Goal: Information Seeking & Learning: Learn about a topic

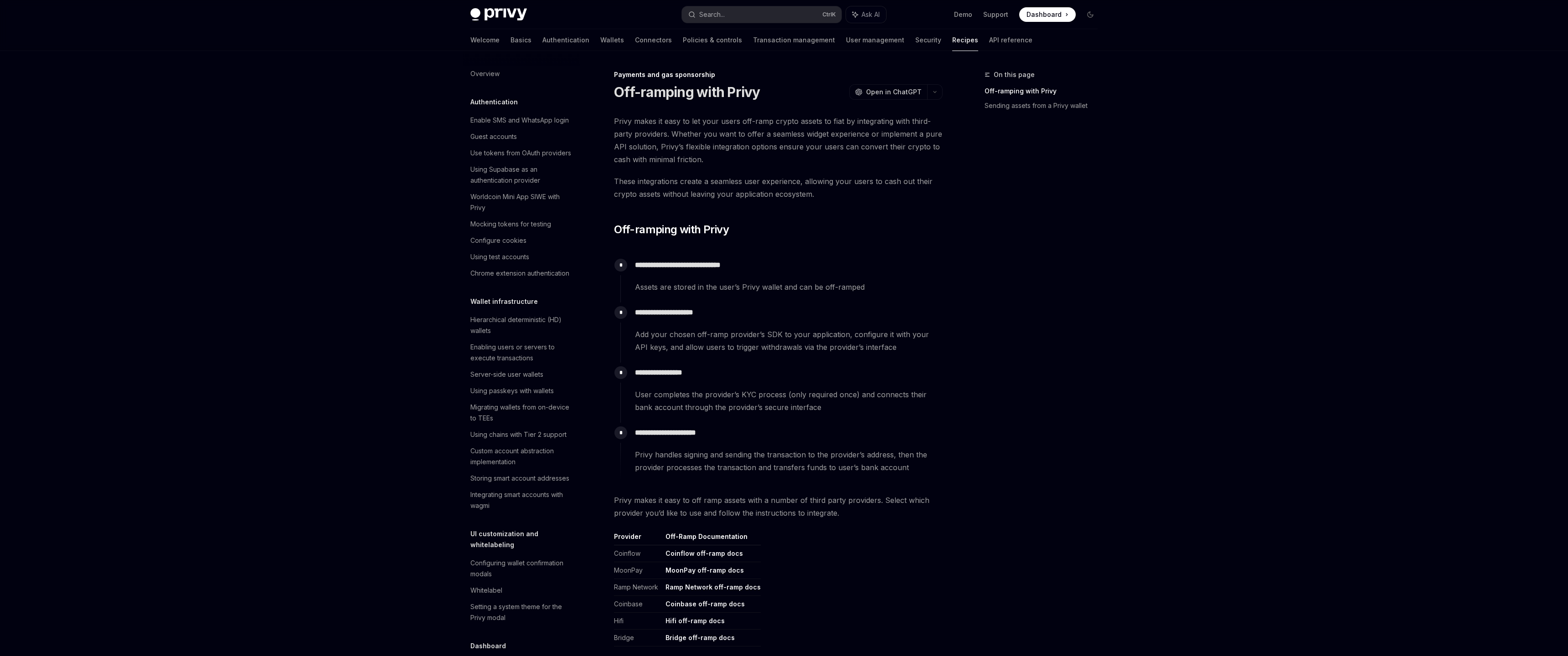
scroll to position [557, 0]
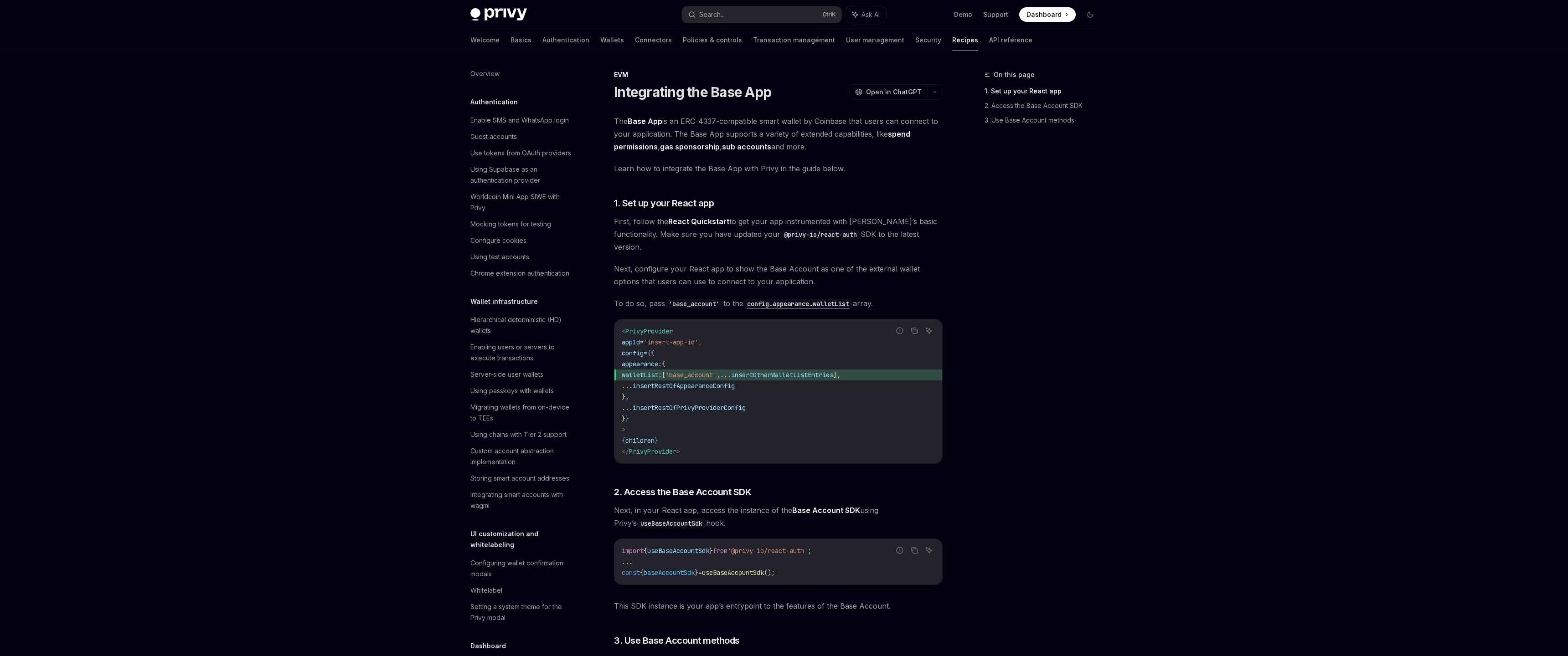
scroll to position [1038, 0]
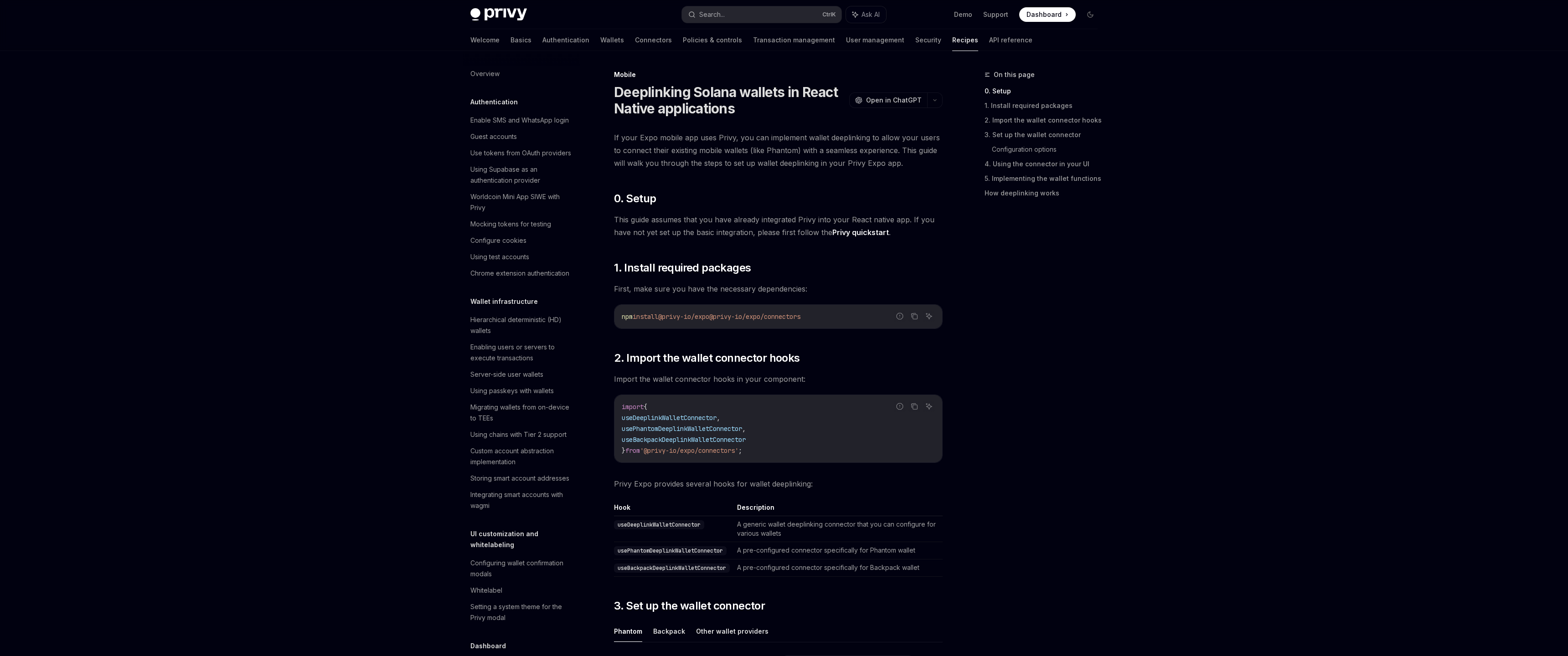
scroll to position [841, 0]
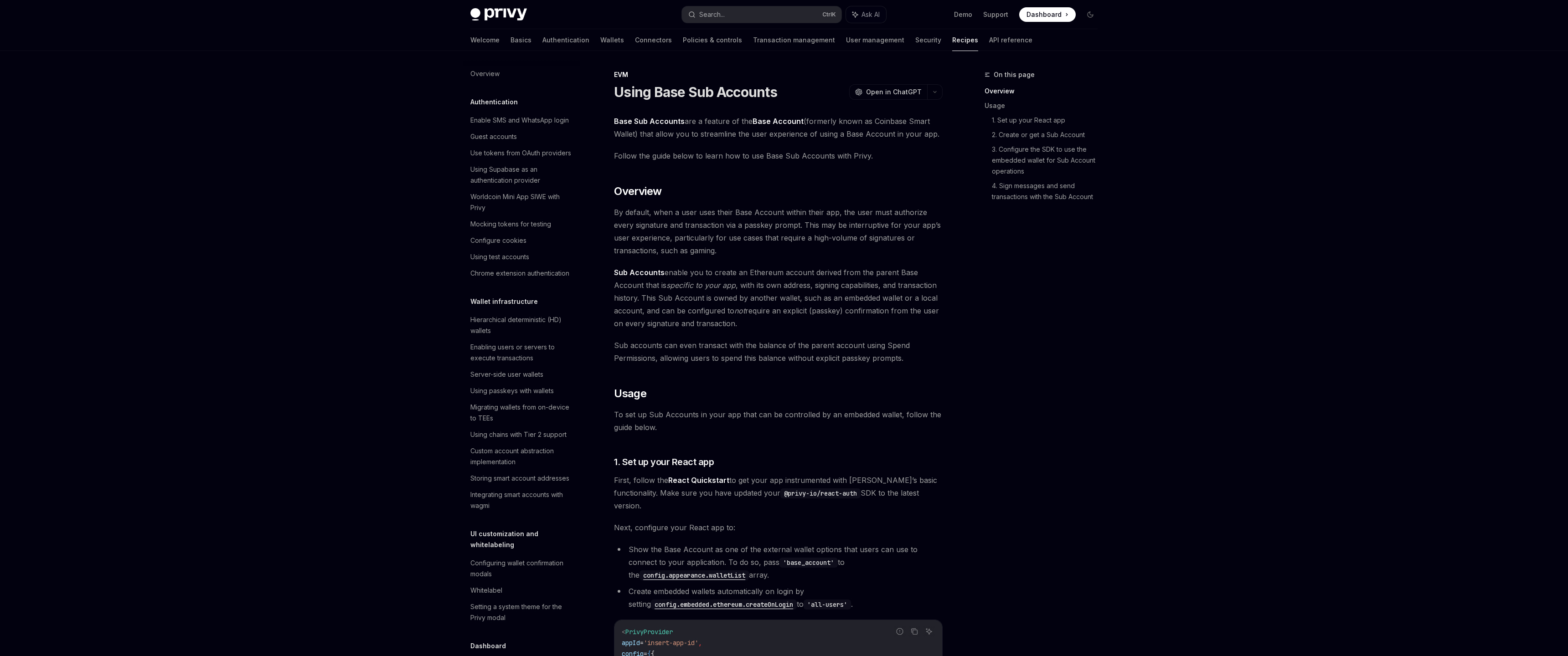
scroll to position [1055, 0]
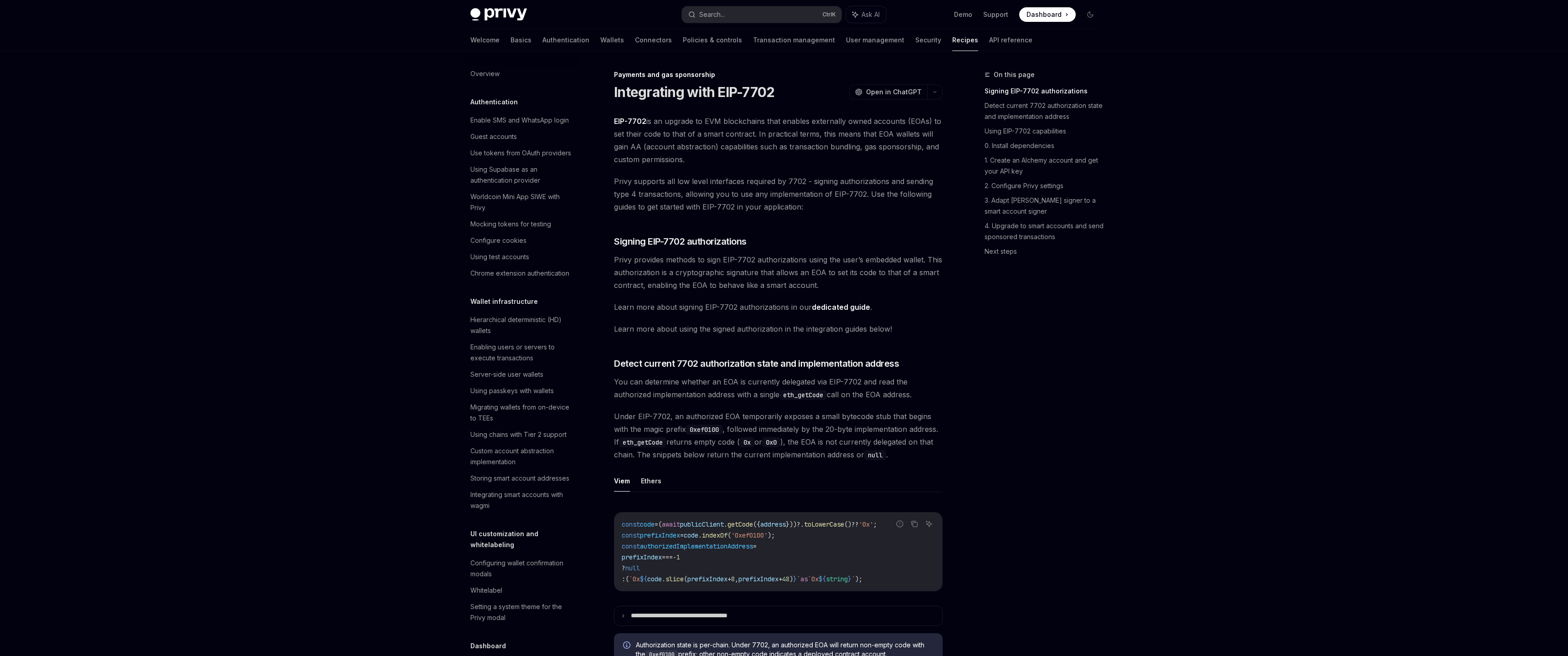
scroll to position [617, 0]
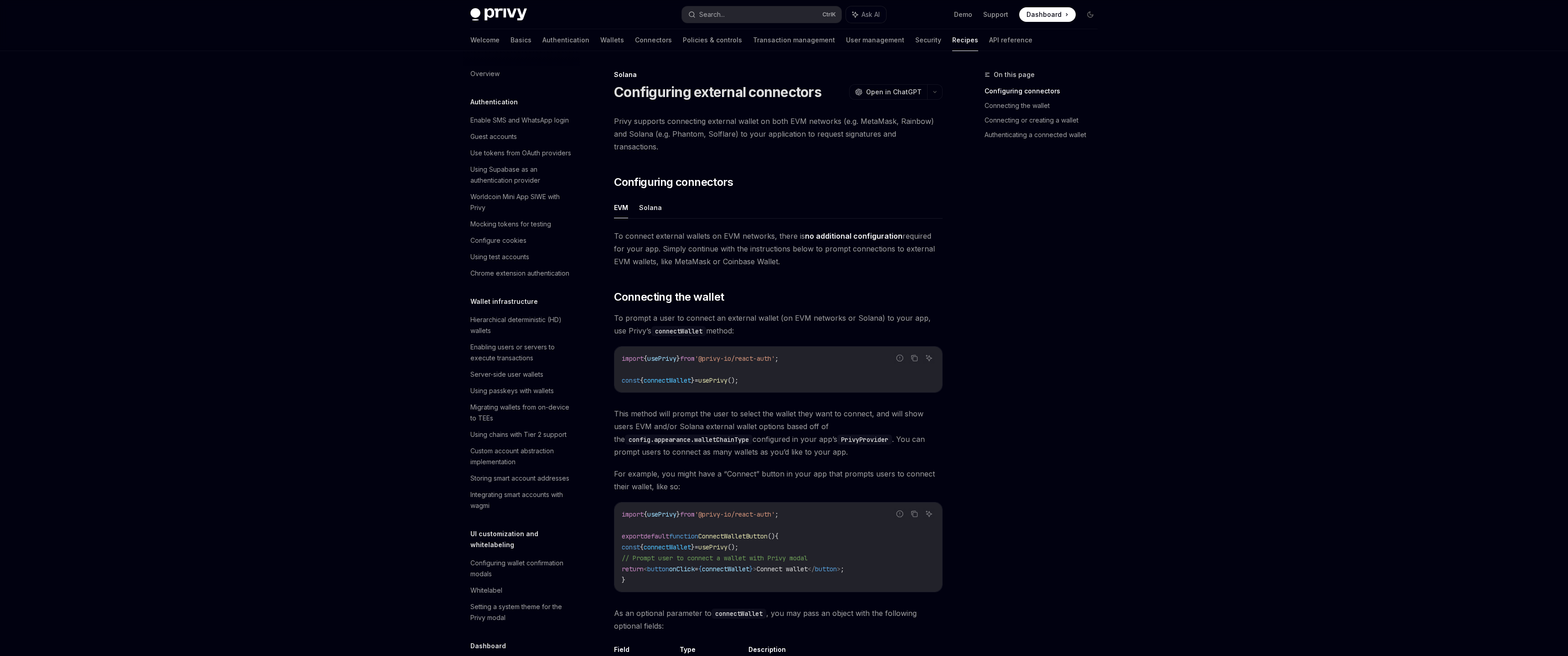
scroll to position [1109, 0]
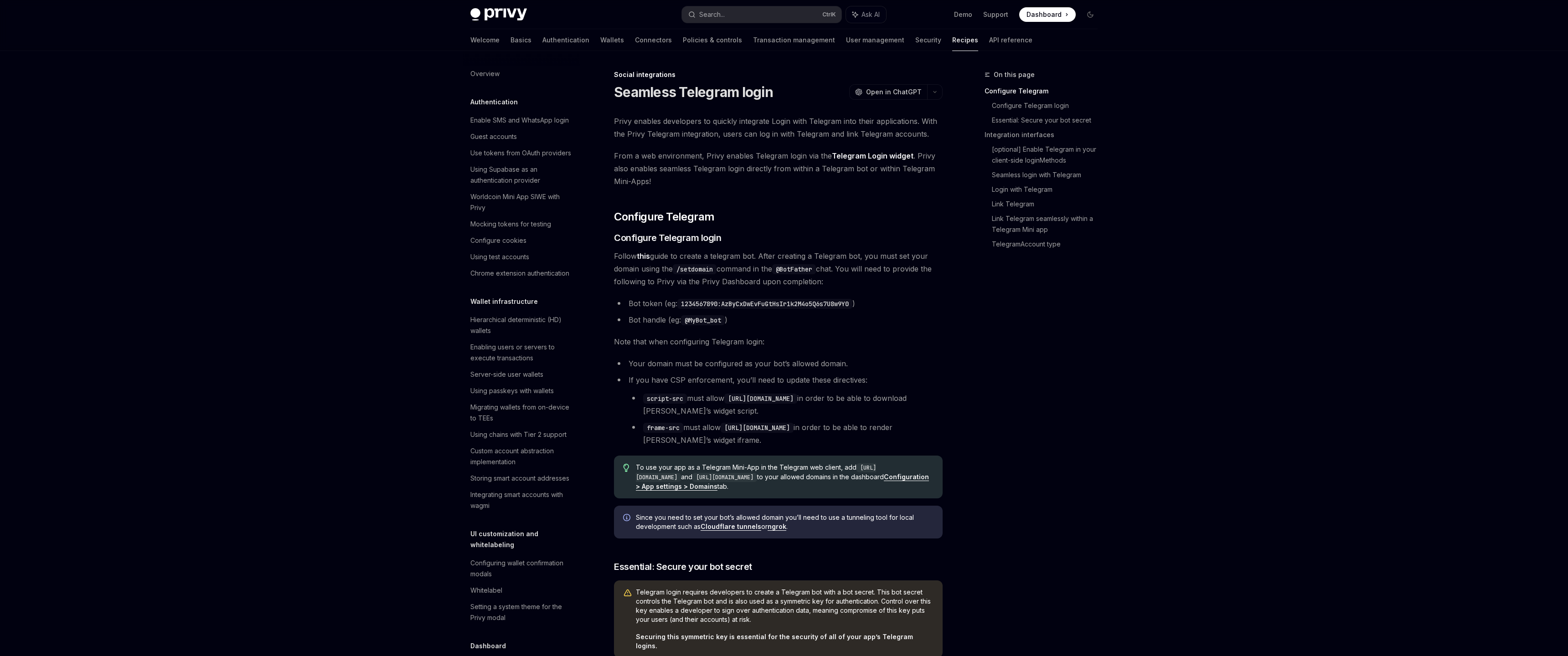
scroll to position [461, 0]
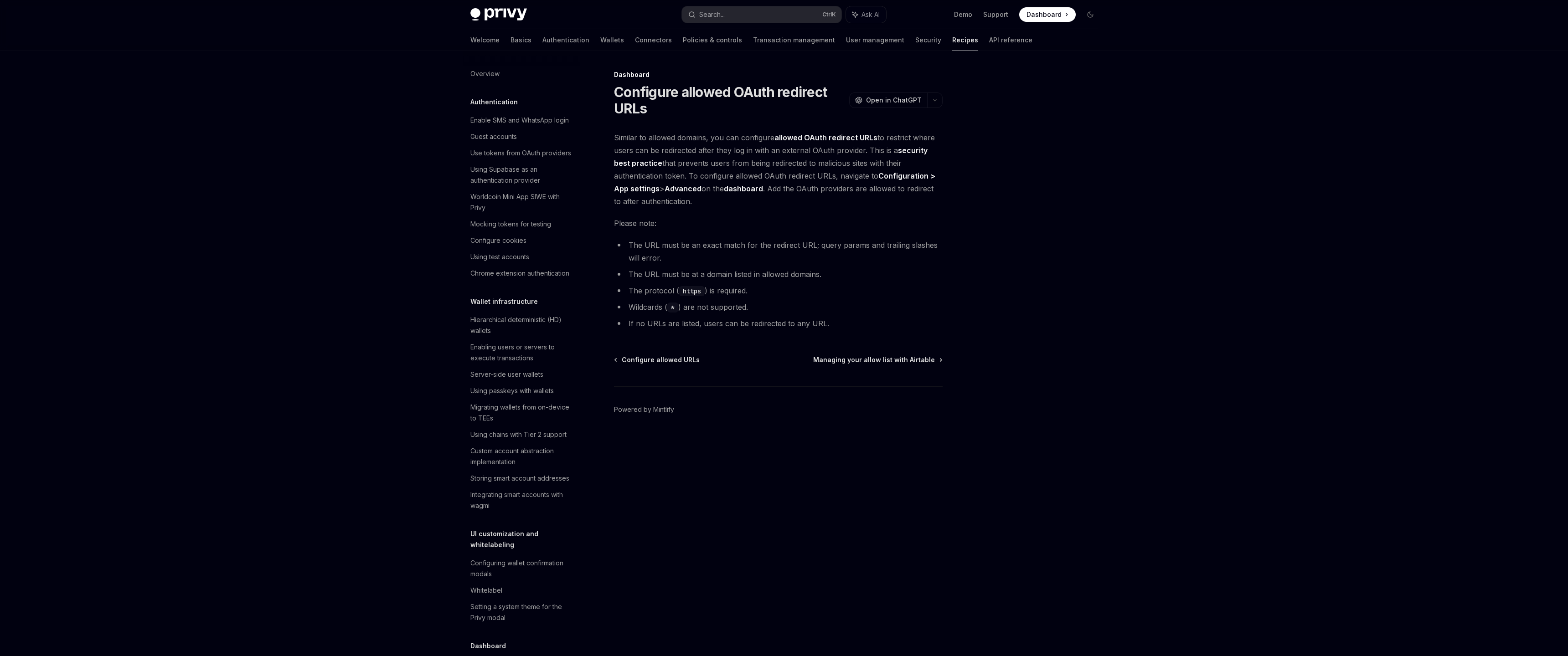
scroll to position [349, 0]
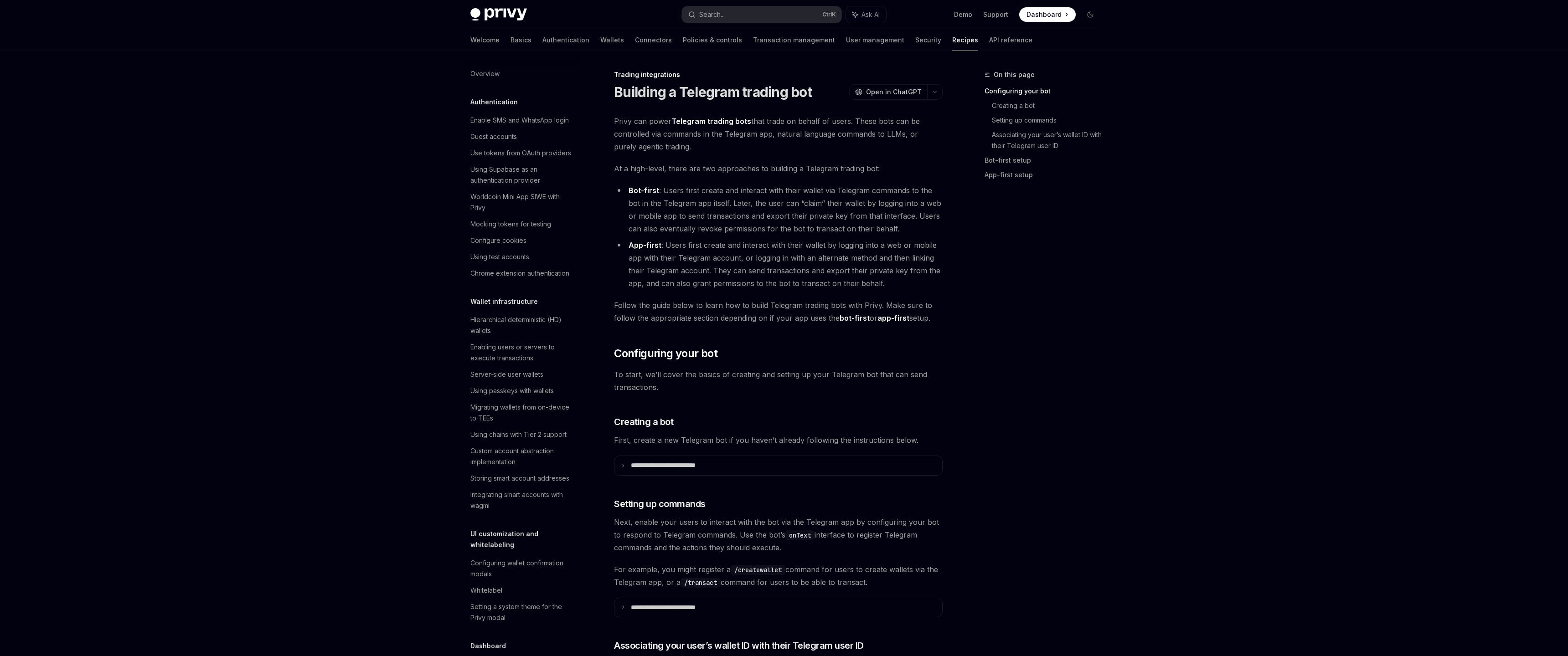
scroll to position [756, 0]
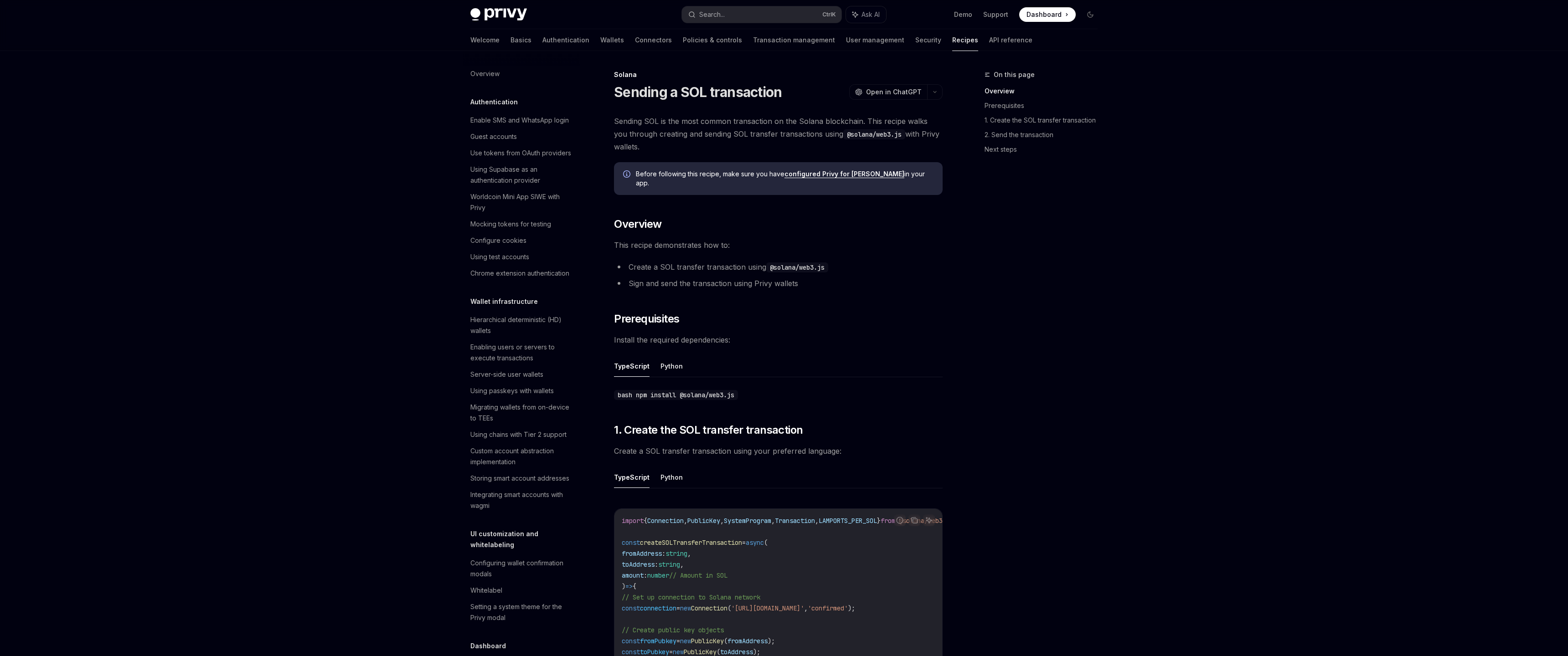
scroll to position [1098, 0]
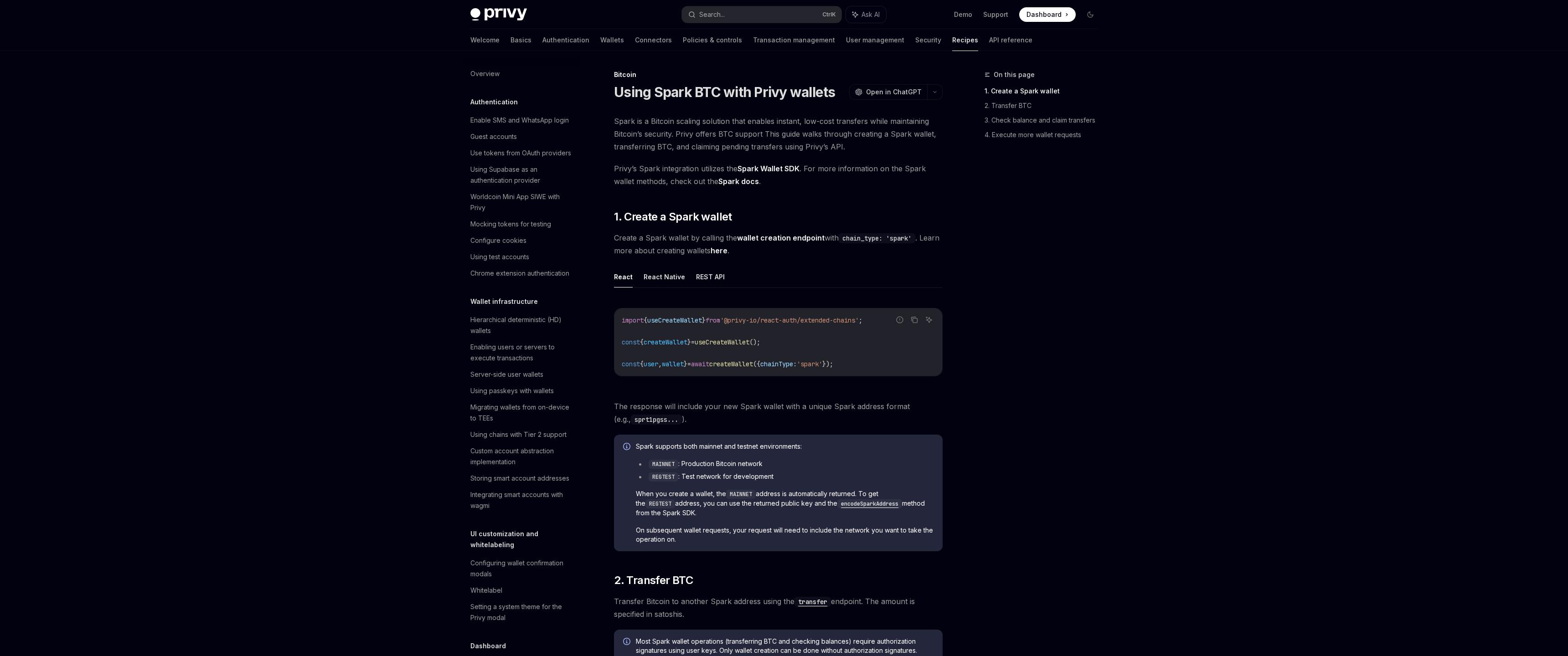
scroll to position [1109, 0]
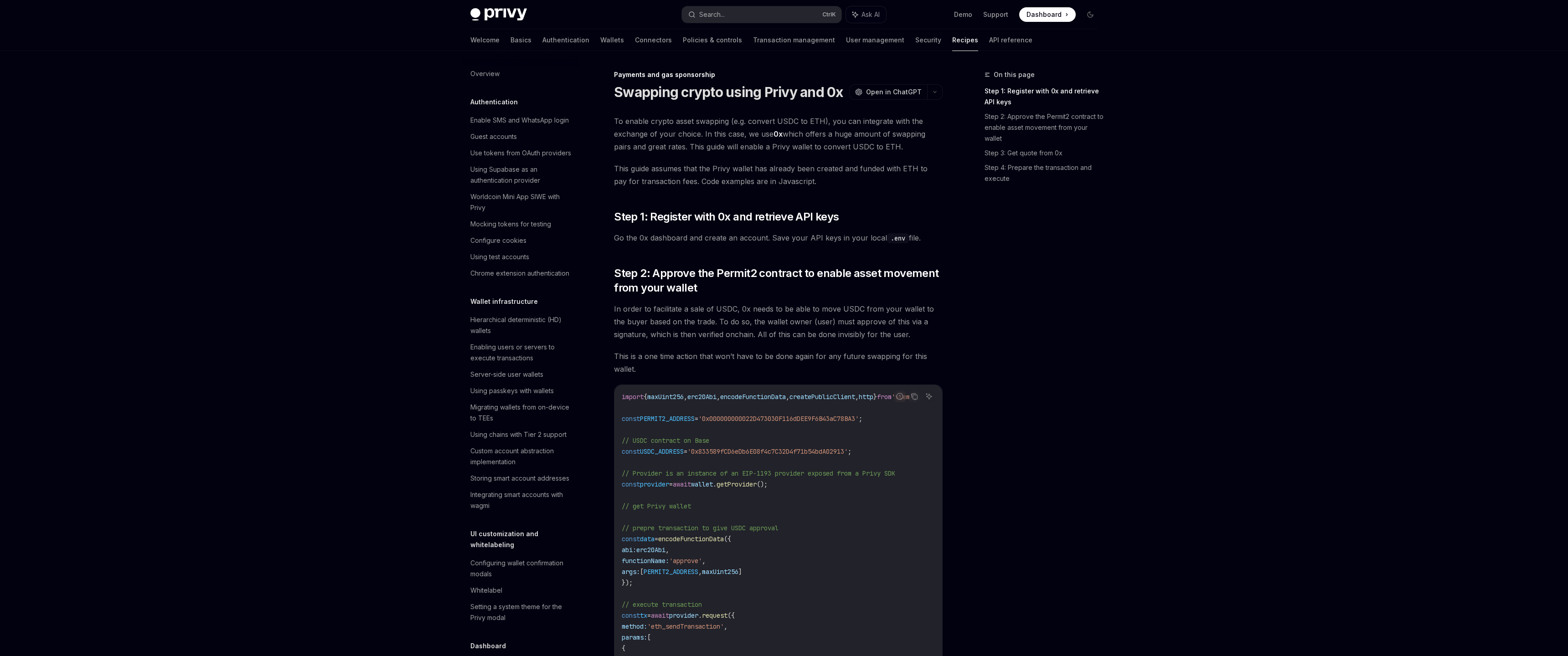
scroll to position [595, 0]
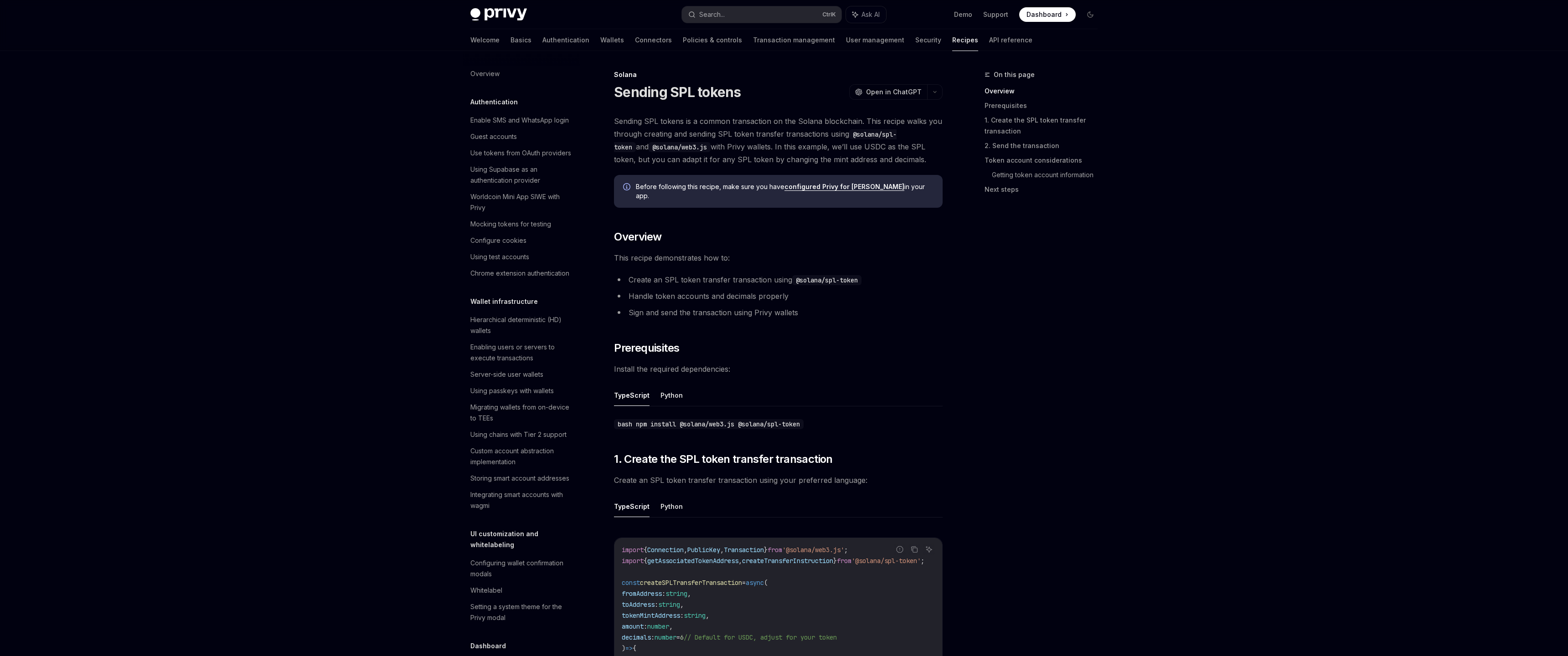
scroll to position [1098, 0]
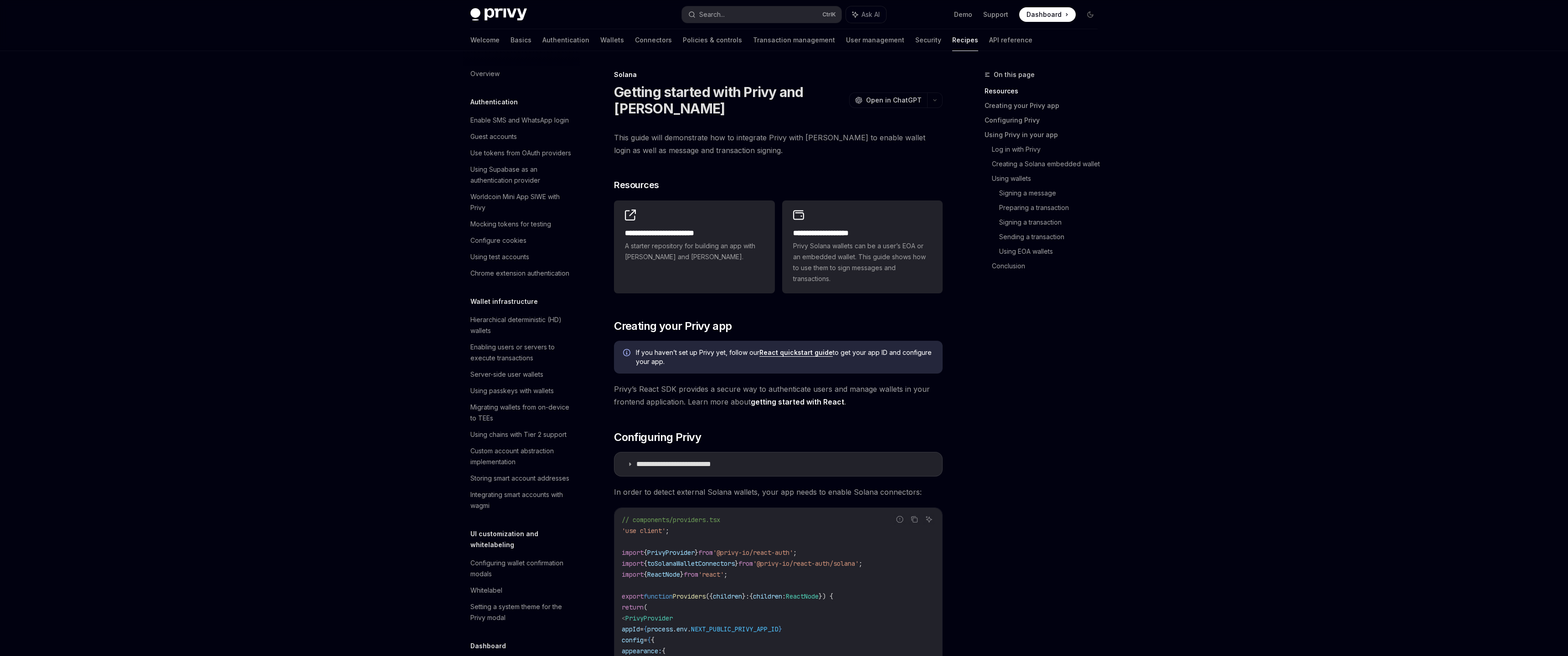
scroll to position [1098, 0]
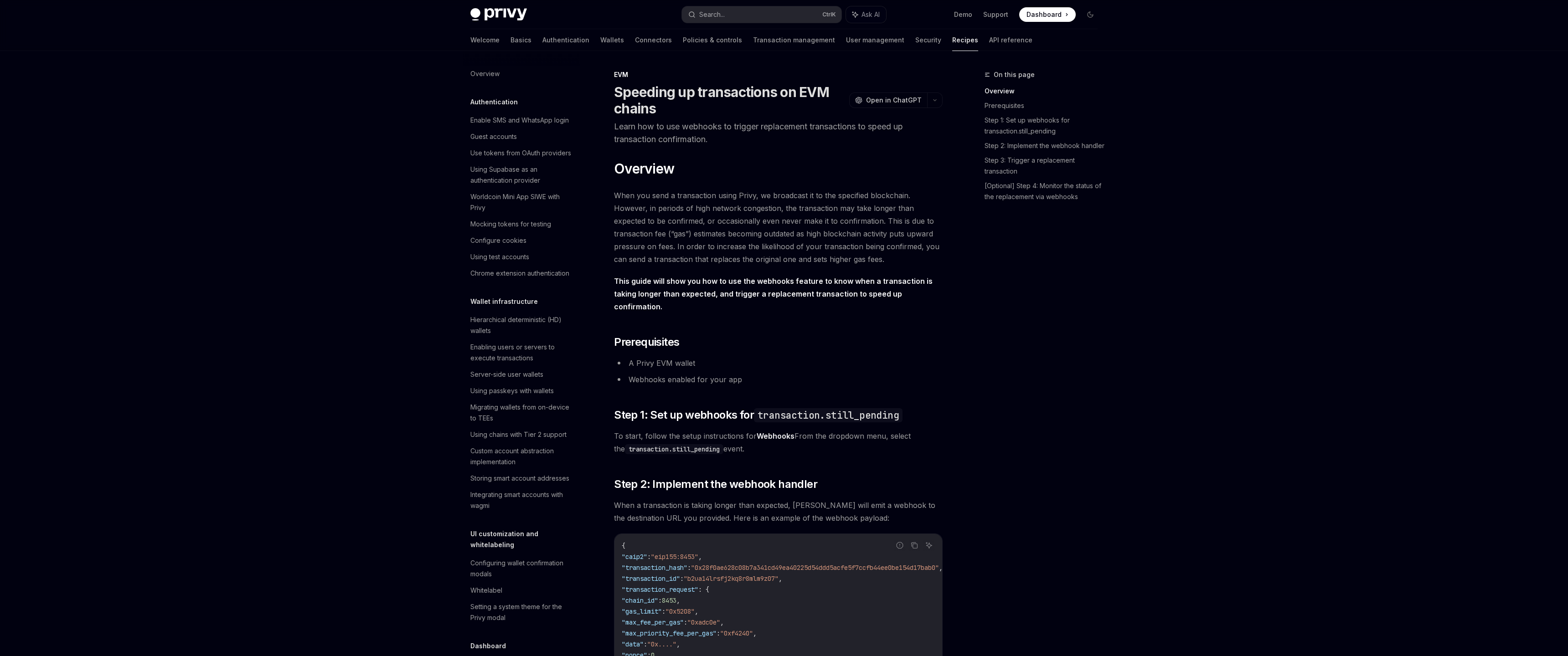
scroll to position [1098, 0]
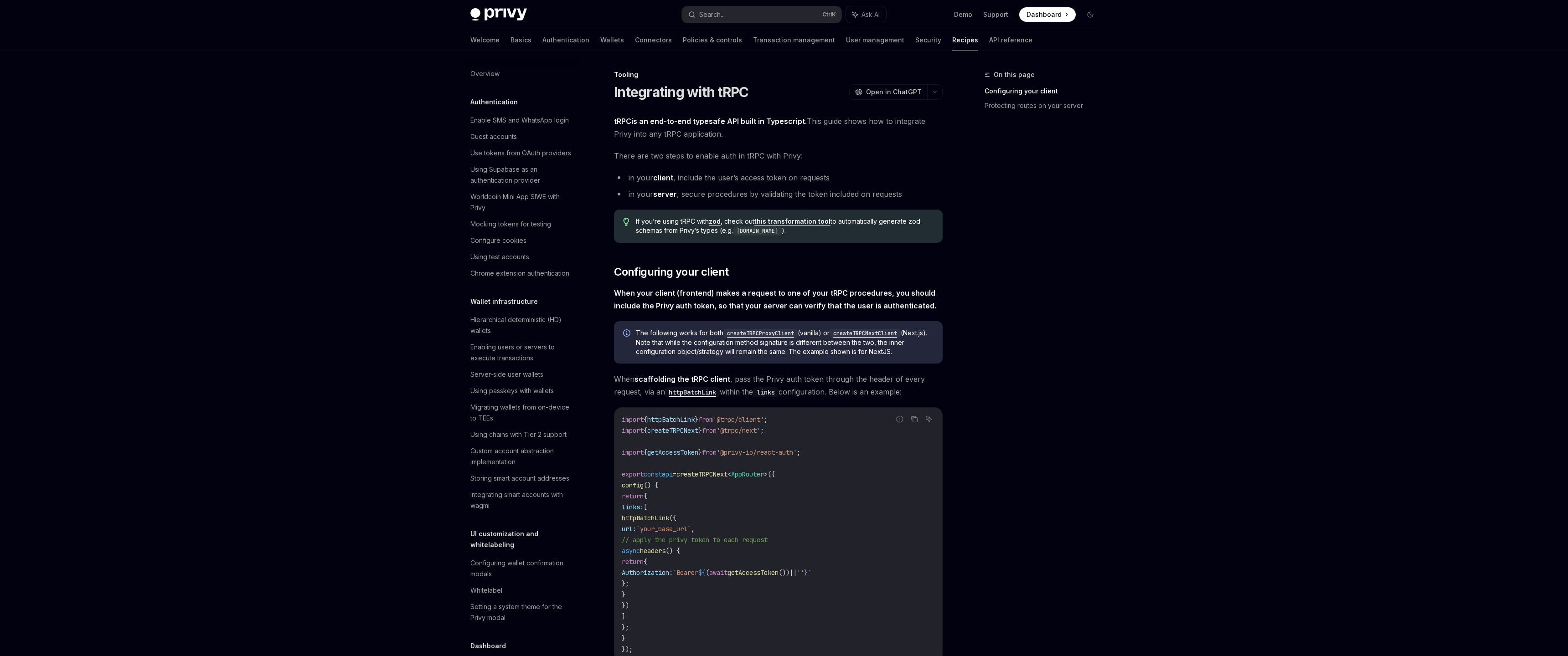
scroll to position [975, 0]
